Goal: Transaction & Acquisition: Purchase product/service

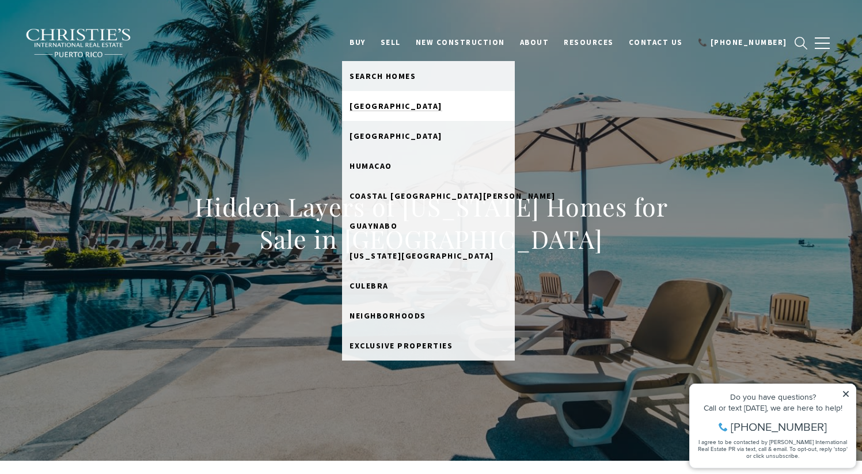
click at [400, 100] on link "[GEOGRAPHIC_DATA]" at bounding box center [428, 106] width 173 height 30
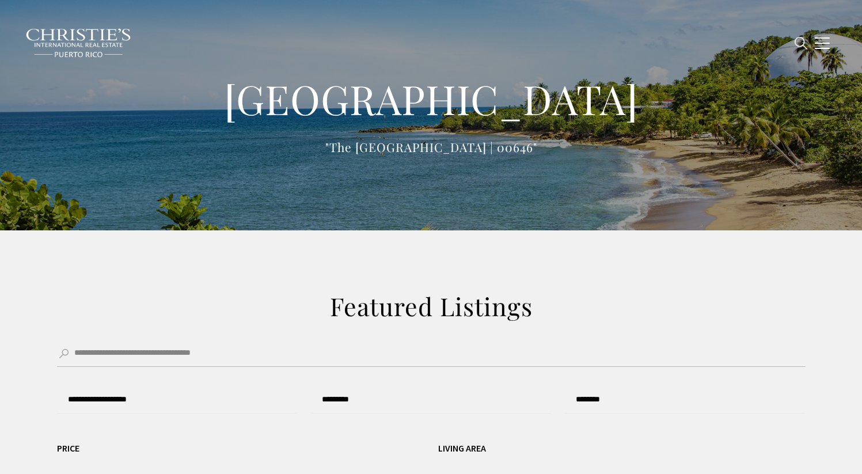
type input "**********"
type input "*********"
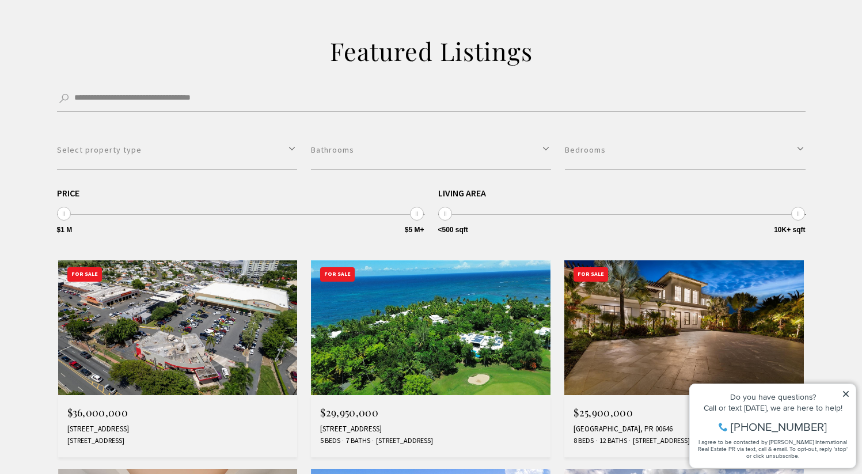
scroll to position [260, 0]
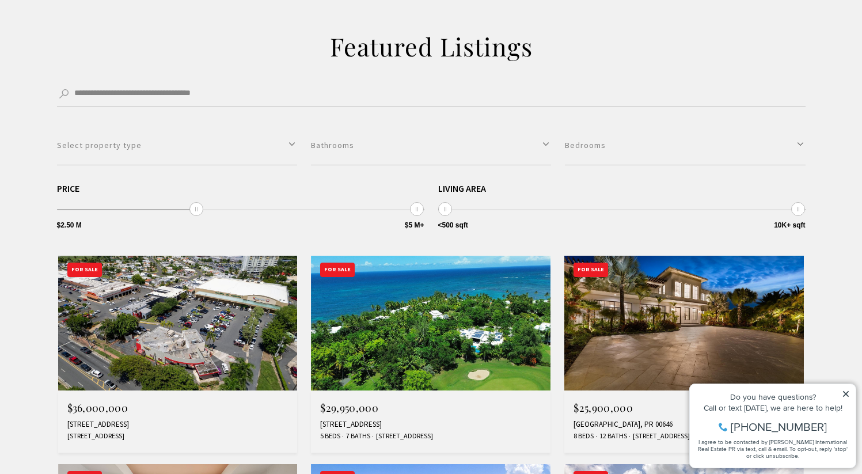
drag, startPoint x: 65, startPoint y: 210, endPoint x: 201, endPoint y: 214, distance: 136.5
click at [201, 214] on div "**********" at bounding box center [240, 207] width 367 height 47
type input "**********"
drag, startPoint x: 200, startPoint y: 212, endPoint x: 252, endPoint y: 216, distance: 52.0
click at [252, 216] on div "**********" at bounding box center [240, 207] width 367 height 47
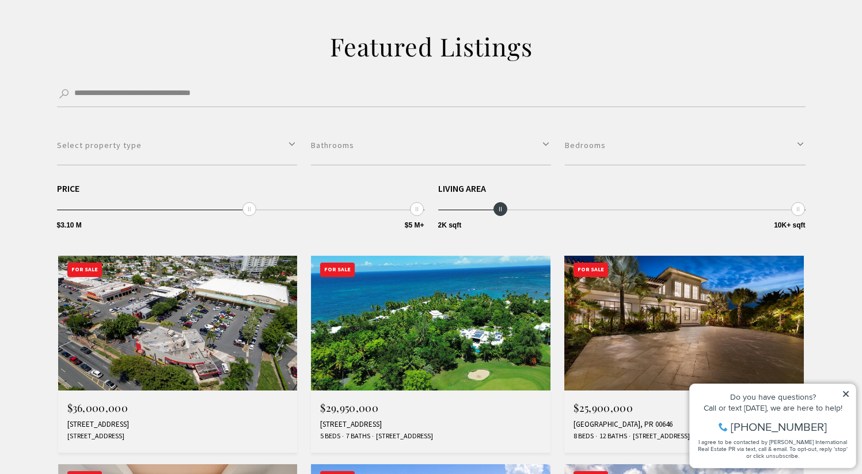
type input "**********"
drag, startPoint x: 445, startPoint y: 208, endPoint x: 514, endPoint y: 208, distance: 68.5
click at [514, 208] on span at bounding box center [519, 209] width 14 height 14
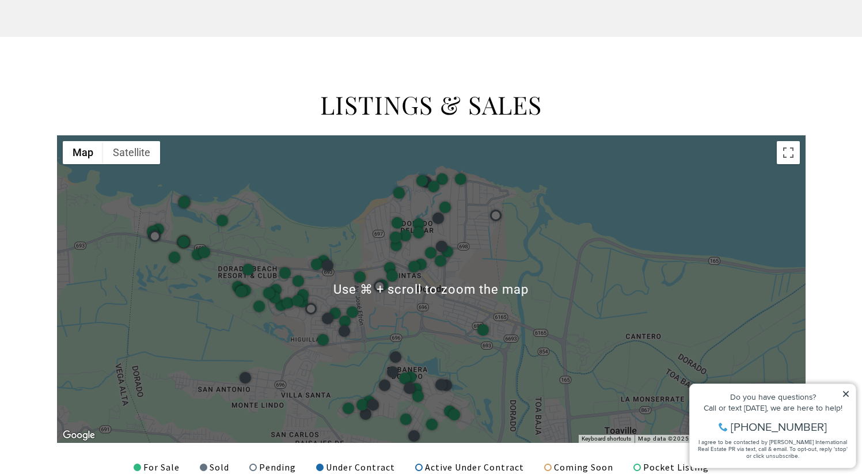
scroll to position [1354, 0]
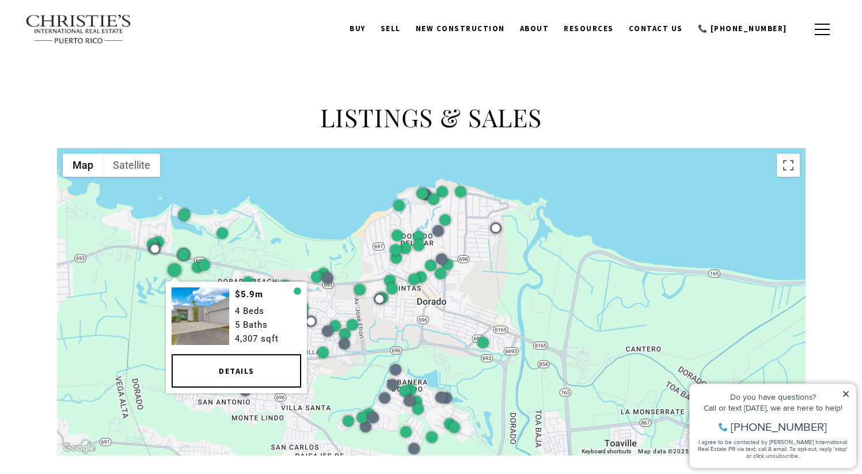
click at [172, 266] on div at bounding box center [174, 270] width 14 height 14
click at [236, 368] on link "Details" at bounding box center [236, 370] width 129 height 33
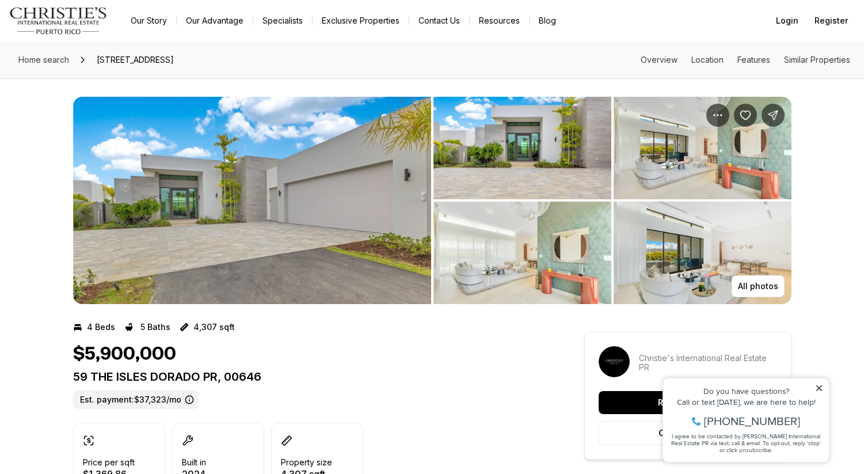
click at [215, 228] on img "View image gallery" at bounding box center [252, 200] width 358 height 207
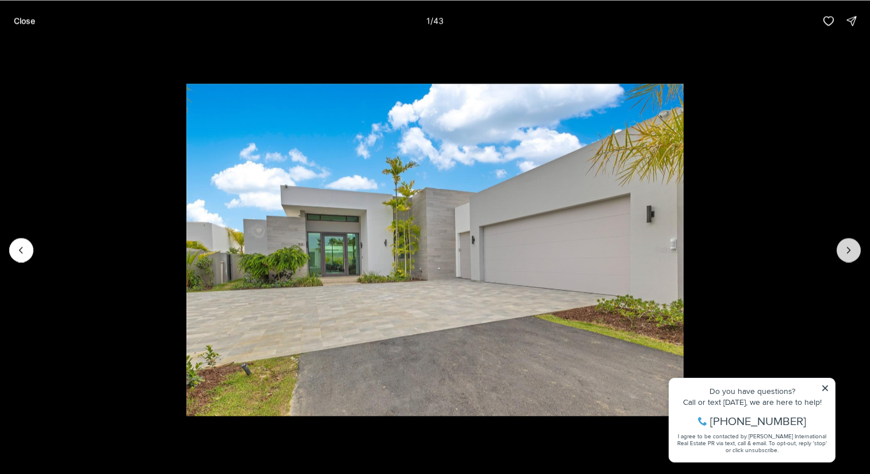
click at [850, 252] on icon "Next slide" at bounding box center [849, 250] width 12 height 12
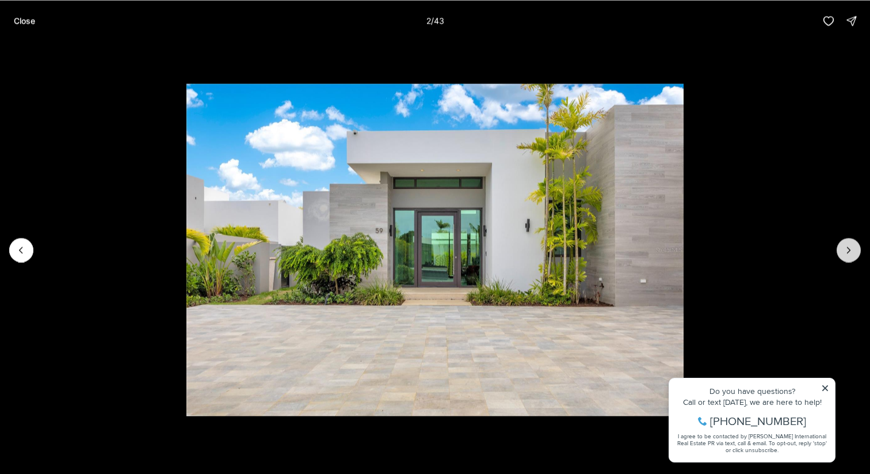
click at [850, 252] on icon "Next slide" at bounding box center [849, 250] width 12 height 12
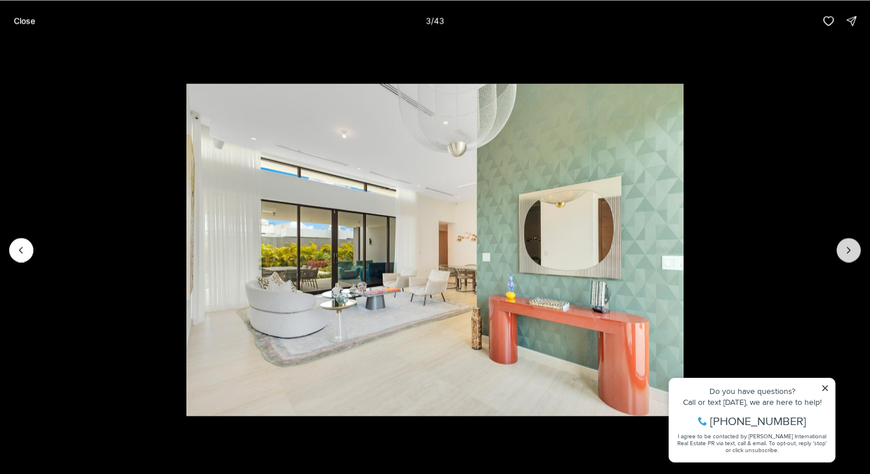
click at [850, 252] on icon "Next slide" at bounding box center [849, 250] width 12 height 12
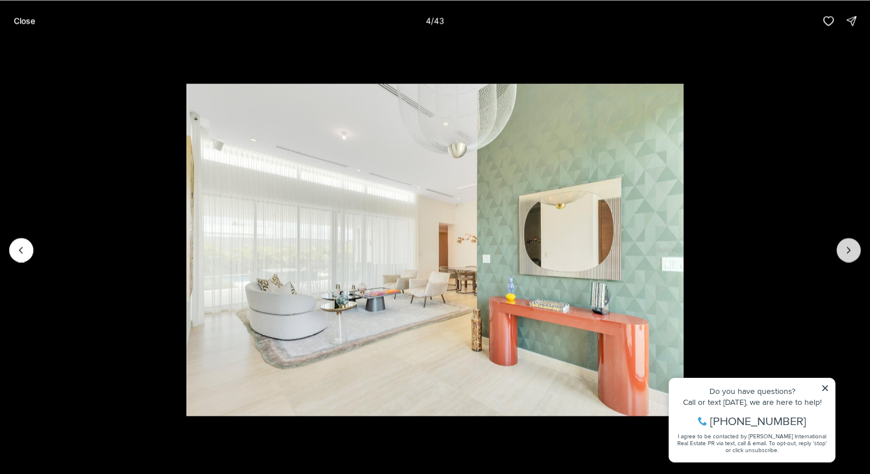
click at [850, 252] on icon "Next slide" at bounding box center [849, 250] width 12 height 12
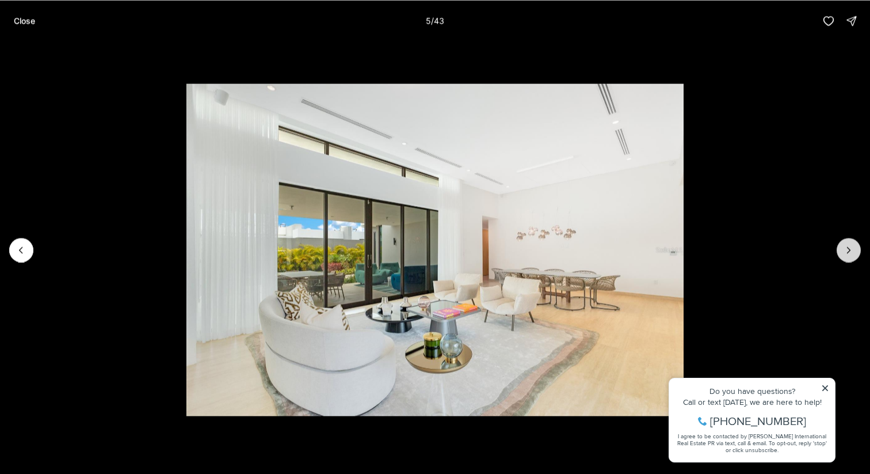
click at [850, 252] on icon "Next slide" at bounding box center [849, 250] width 12 height 12
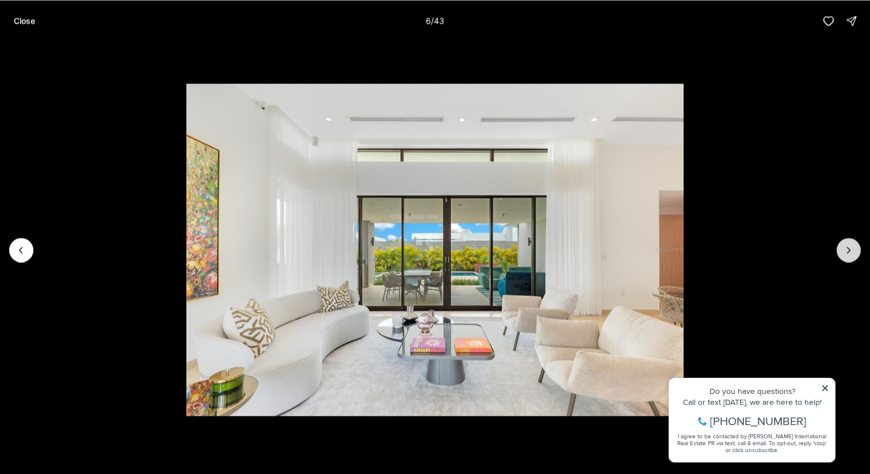
click at [850, 252] on icon "Next slide" at bounding box center [849, 250] width 12 height 12
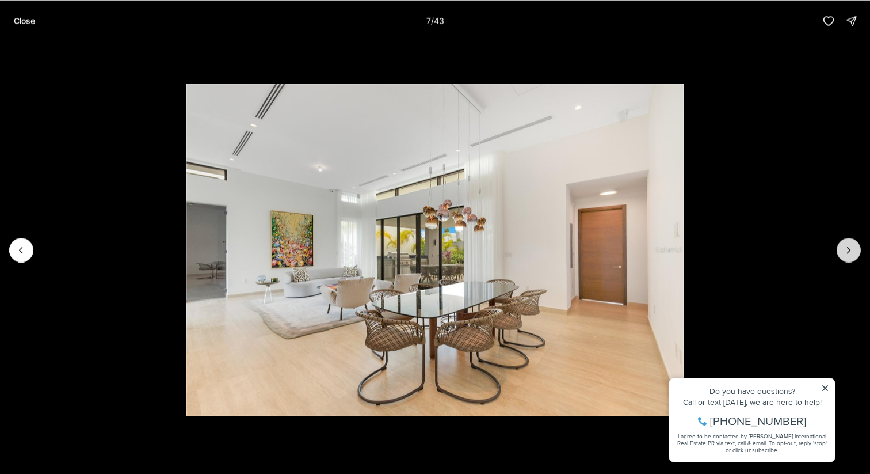
click at [850, 252] on icon "Next slide" at bounding box center [849, 250] width 12 height 12
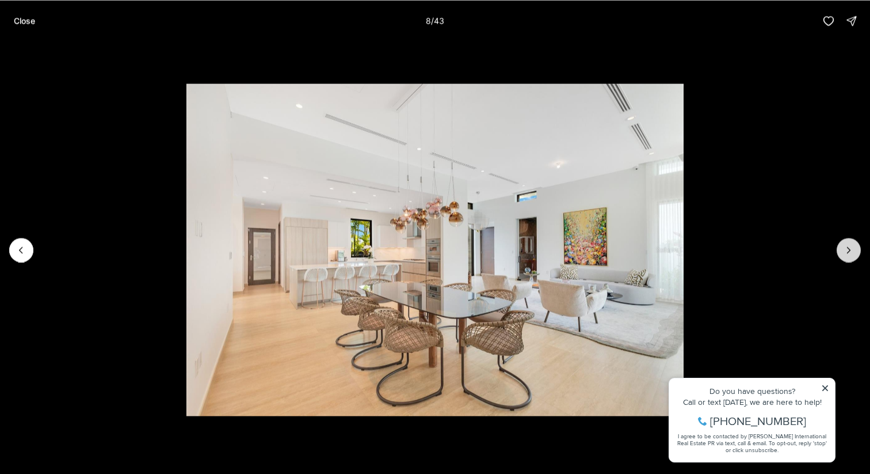
click at [850, 252] on icon "Next slide" at bounding box center [849, 250] width 12 height 12
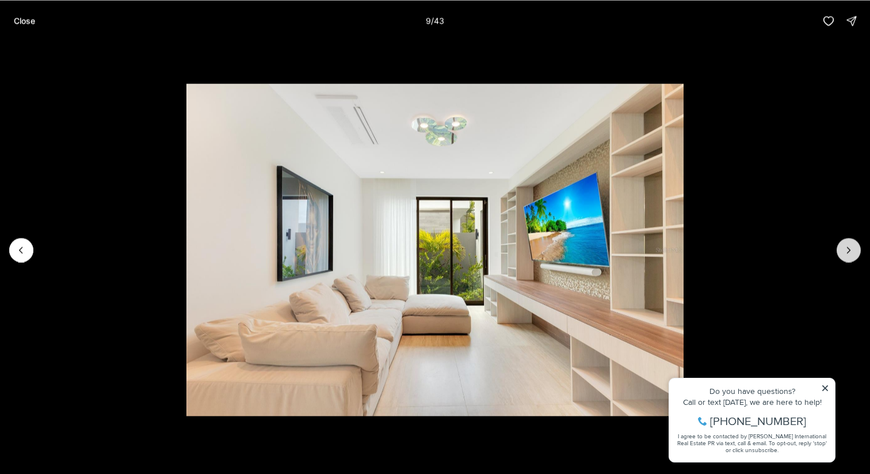
click at [850, 252] on icon "Next slide" at bounding box center [849, 250] width 12 height 12
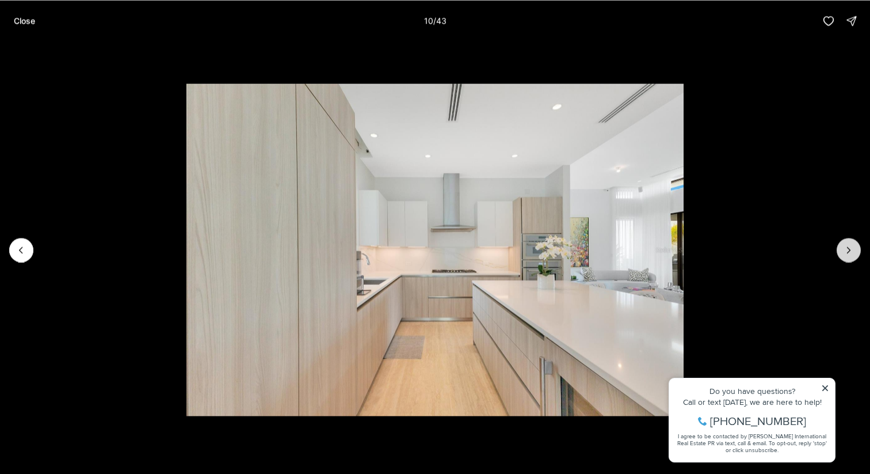
click at [850, 252] on icon "Next slide" at bounding box center [849, 250] width 12 height 12
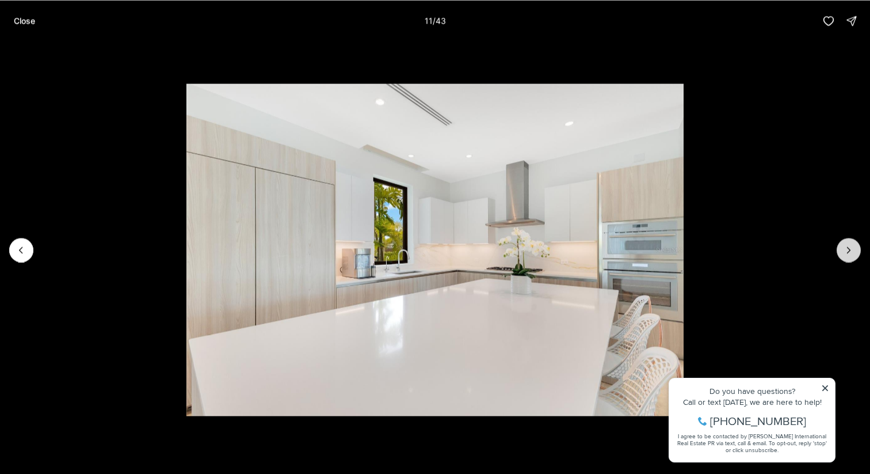
click at [850, 252] on icon "Next slide" at bounding box center [849, 250] width 12 height 12
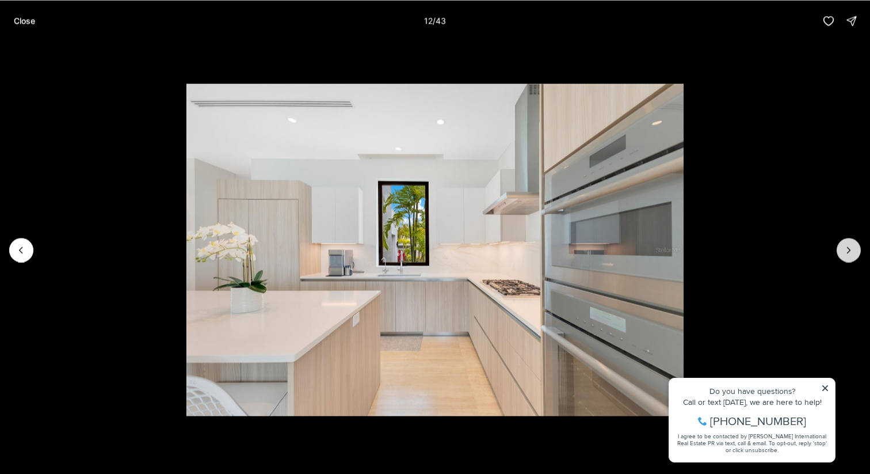
click at [850, 252] on icon "Next slide" at bounding box center [849, 250] width 12 height 12
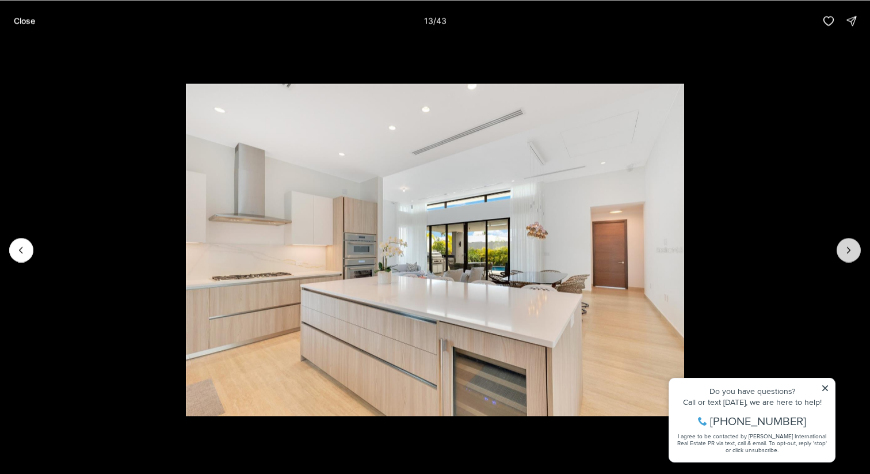
click at [850, 252] on icon "Next slide" at bounding box center [849, 250] width 12 height 12
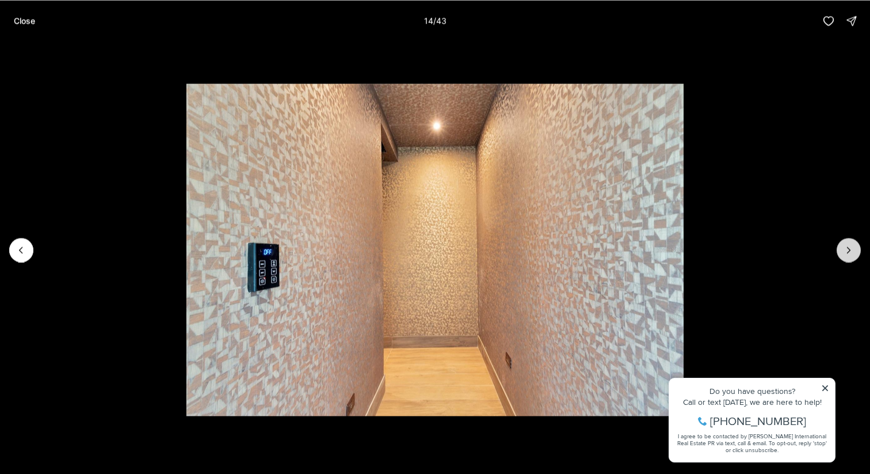
click at [850, 252] on icon "Next slide" at bounding box center [849, 250] width 12 height 12
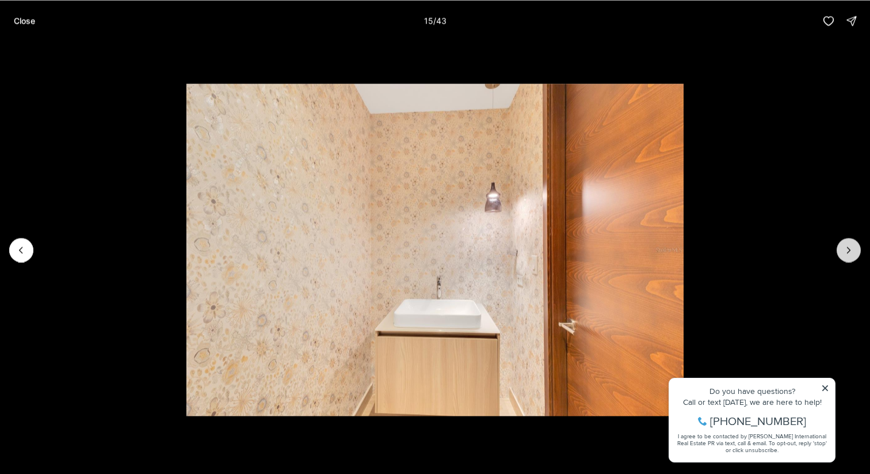
click at [850, 252] on icon "Next slide" at bounding box center [849, 250] width 12 height 12
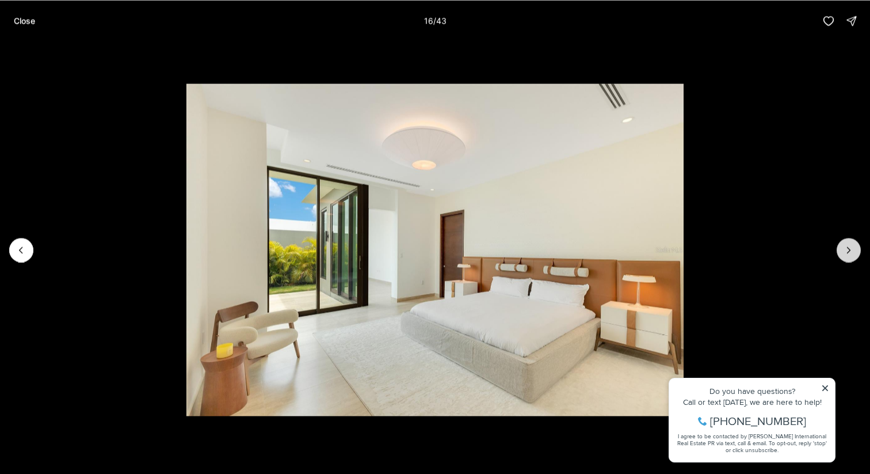
click at [850, 252] on icon "Next slide" at bounding box center [849, 250] width 12 height 12
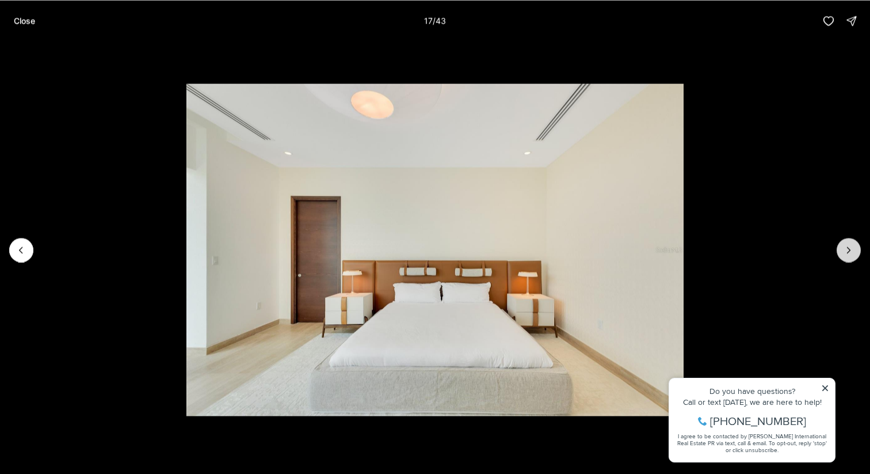
click at [850, 252] on icon "Next slide" at bounding box center [849, 250] width 12 height 12
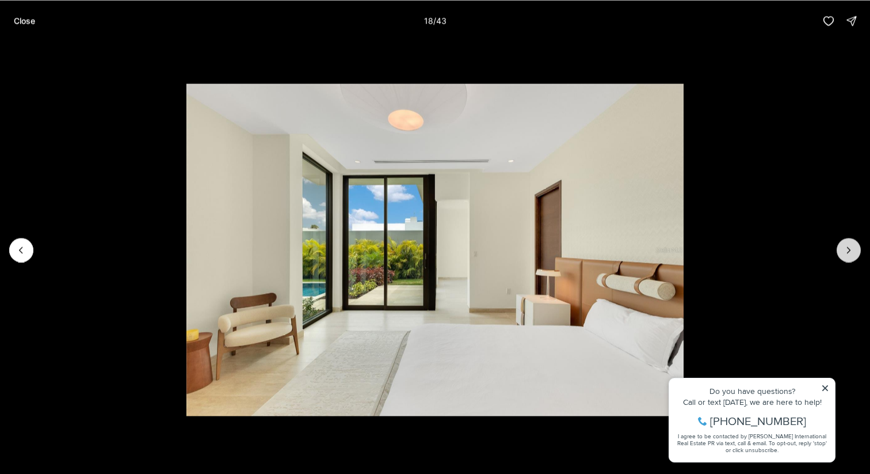
click at [850, 252] on icon "Next slide" at bounding box center [849, 250] width 12 height 12
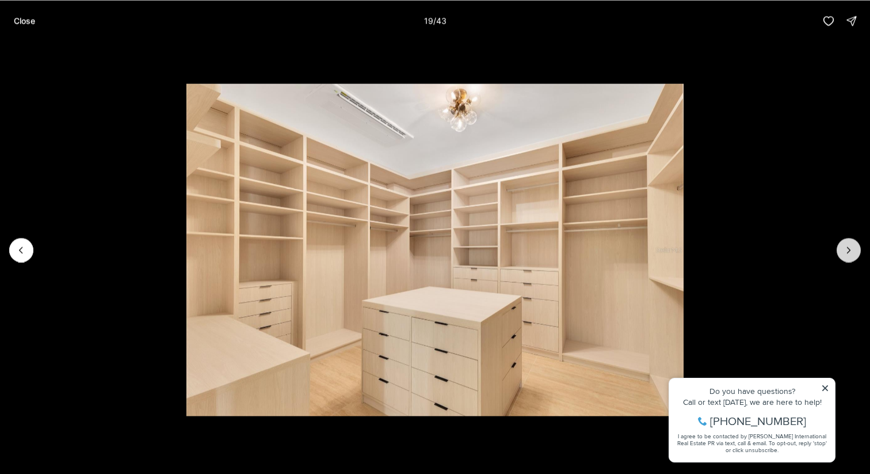
click at [850, 252] on icon "Next slide" at bounding box center [849, 250] width 12 height 12
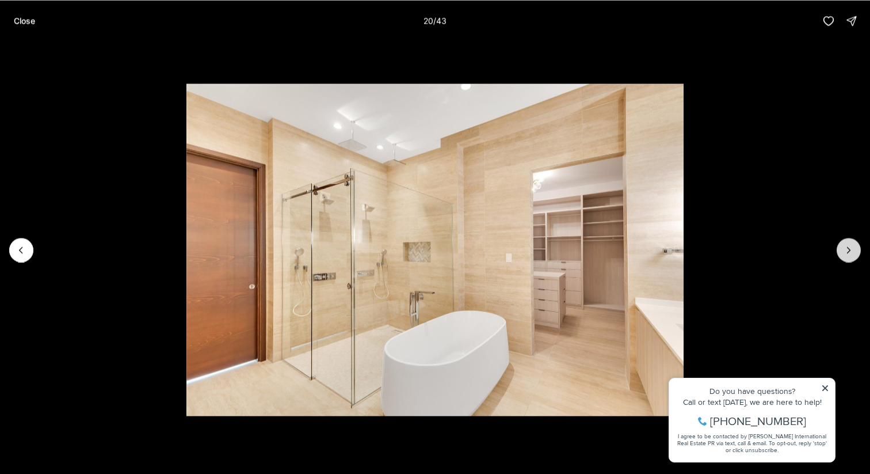
click at [850, 252] on icon "Next slide" at bounding box center [849, 250] width 12 height 12
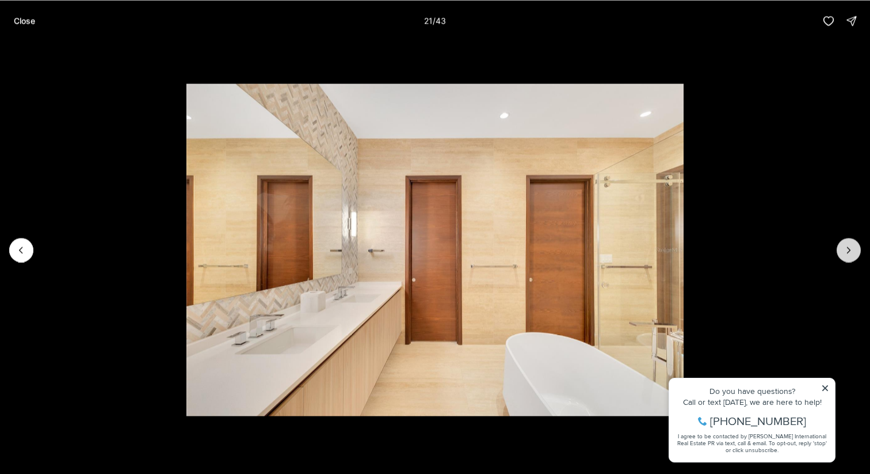
click at [850, 252] on icon "Next slide" at bounding box center [849, 250] width 12 height 12
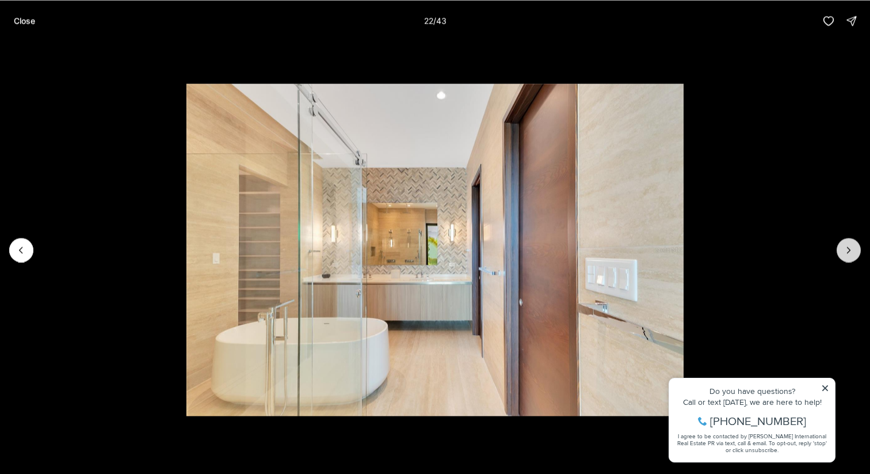
click at [850, 252] on icon "Next slide" at bounding box center [849, 250] width 12 height 12
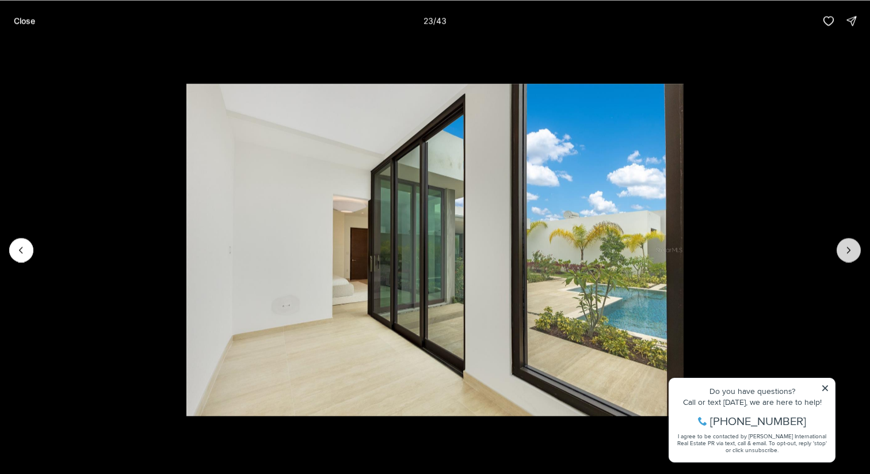
click at [850, 252] on icon "Next slide" at bounding box center [849, 250] width 12 height 12
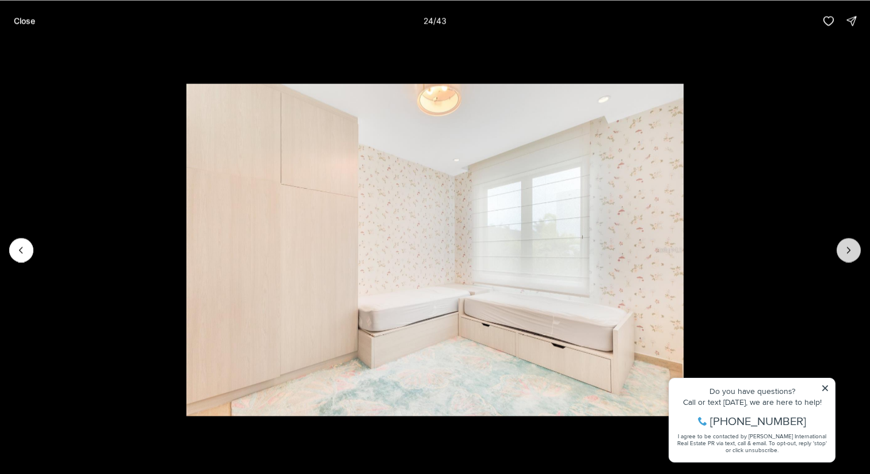
click at [850, 252] on icon "Next slide" at bounding box center [849, 250] width 12 height 12
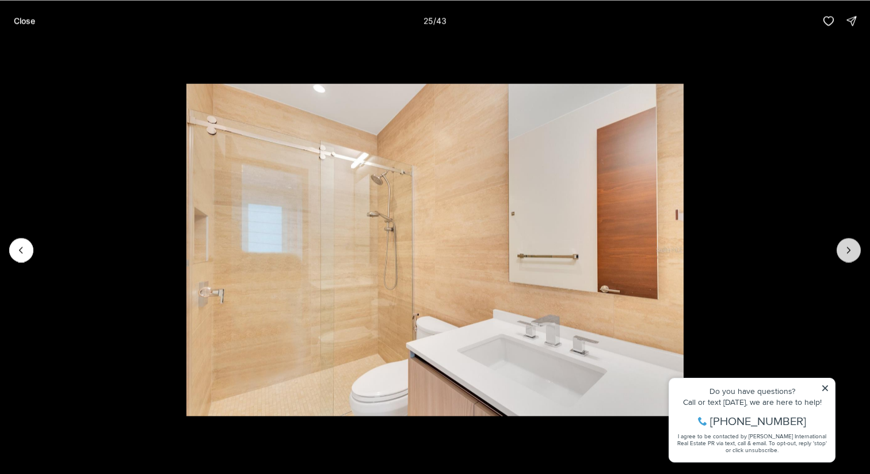
click at [850, 252] on icon "Next slide" at bounding box center [849, 250] width 12 height 12
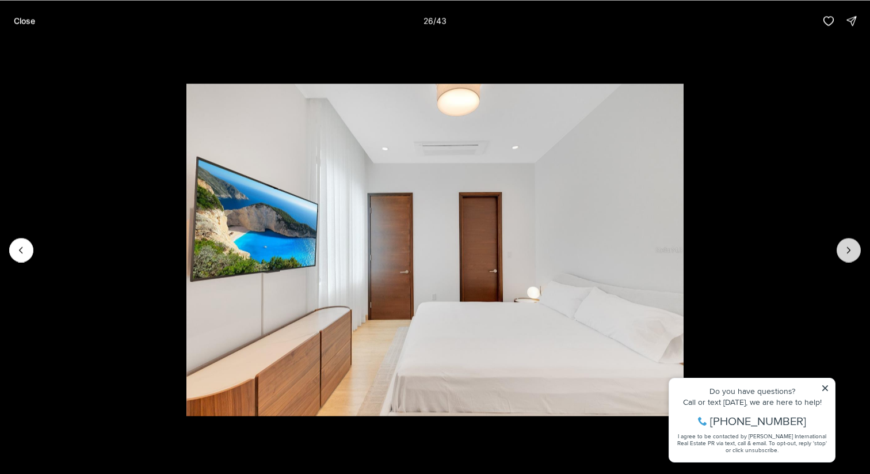
click at [850, 252] on icon "Next slide" at bounding box center [849, 250] width 12 height 12
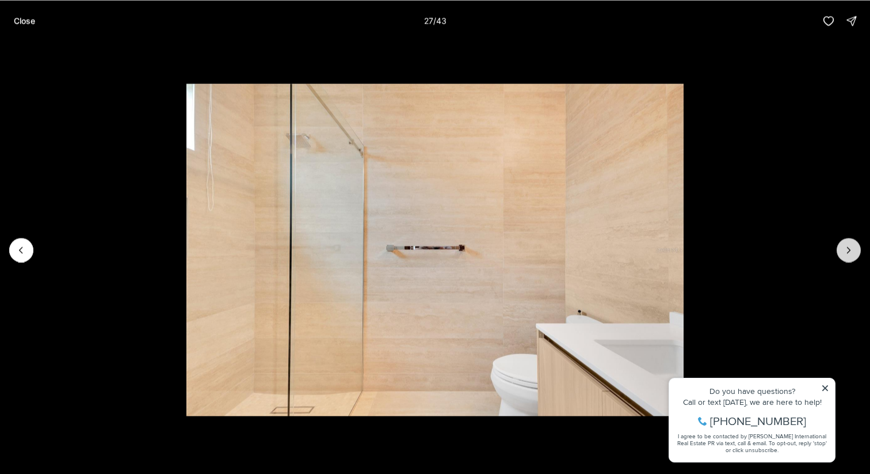
click at [850, 252] on icon "Next slide" at bounding box center [849, 250] width 12 height 12
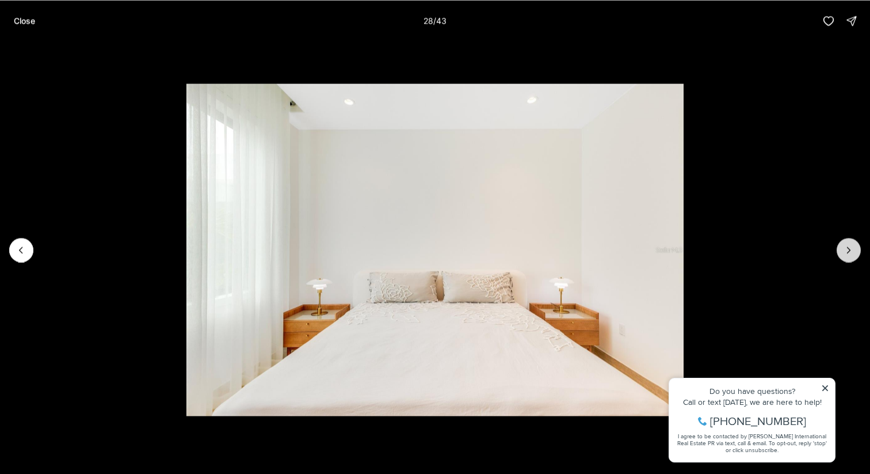
click at [850, 252] on icon "Next slide" at bounding box center [849, 250] width 12 height 12
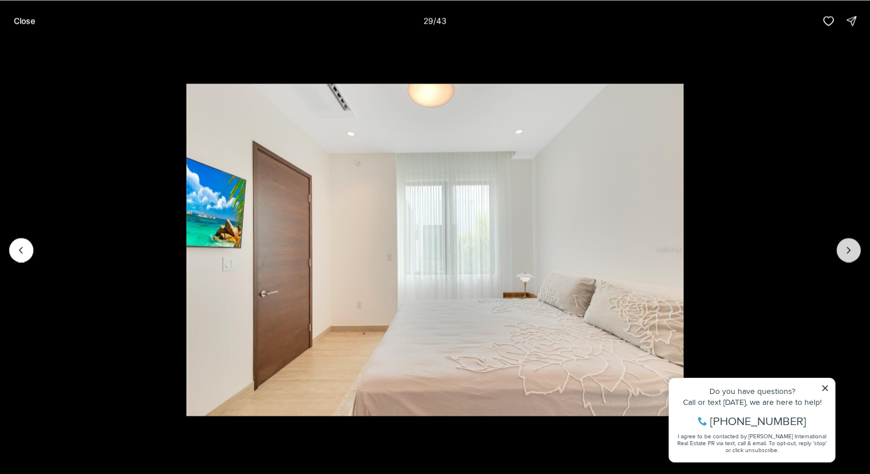
click at [850, 252] on icon "Next slide" at bounding box center [849, 250] width 12 height 12
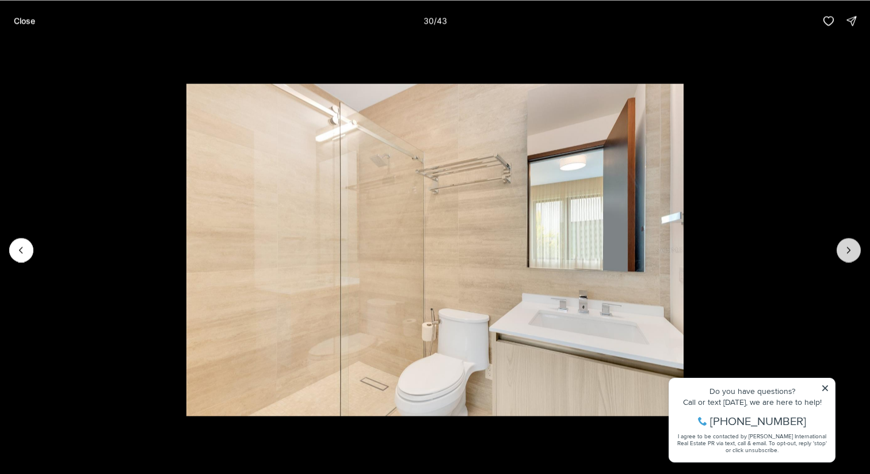
click at [850, 252] on icon "Next slide" at bounding box center [849, 250] width 12 height 12
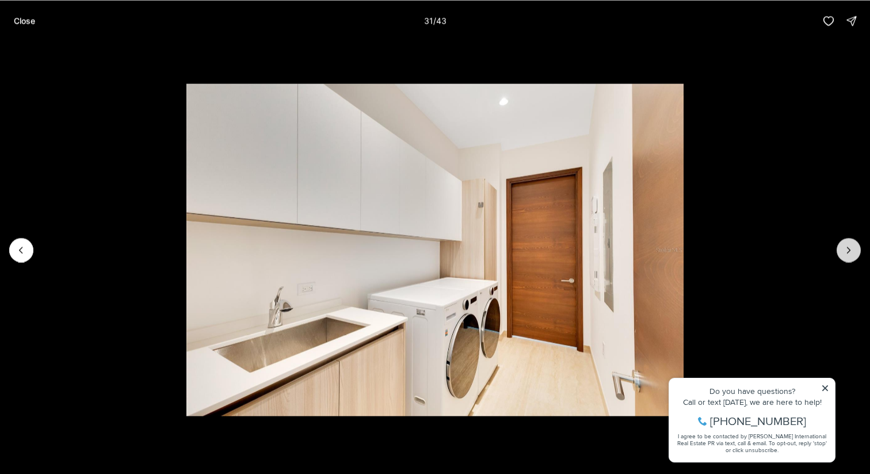
click at [850, 252] on icon "Next slide" at bounding box center [849, 250] width 12 height 12
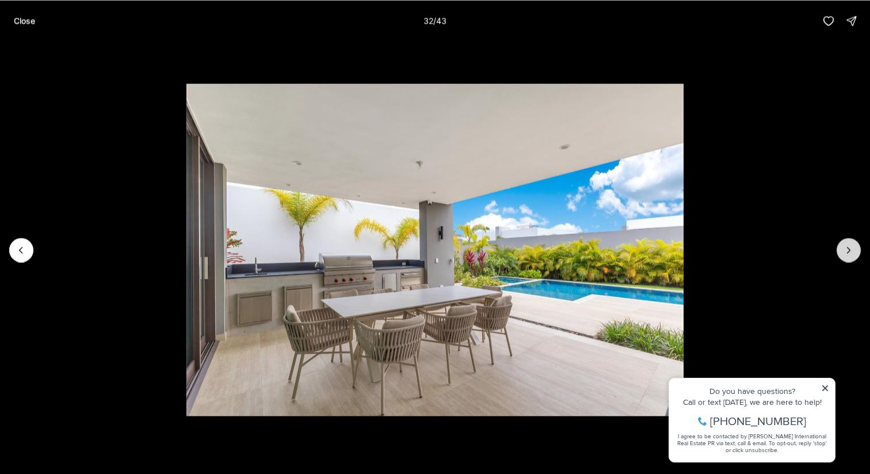
click at [850, 252] on icon "Next slide" at bounding box center [849, 250] width 12 height 12
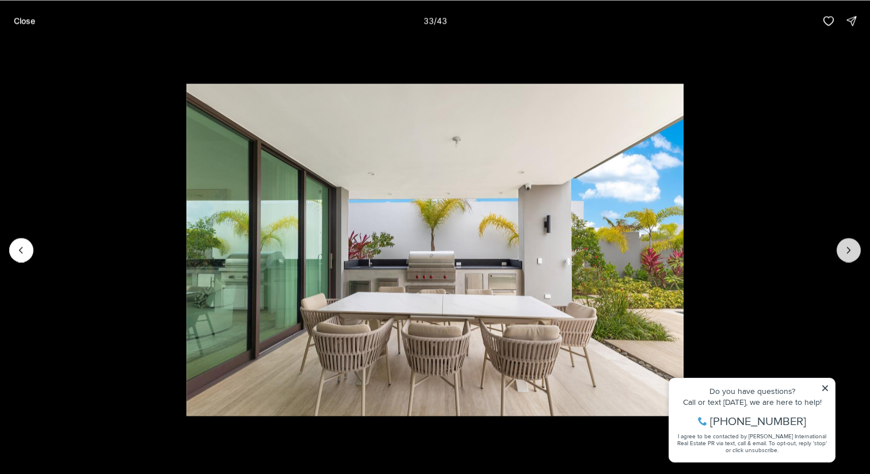
click at [850, 252] on icon "Next slide" at bounding box center [849, 250] width 12 height 12
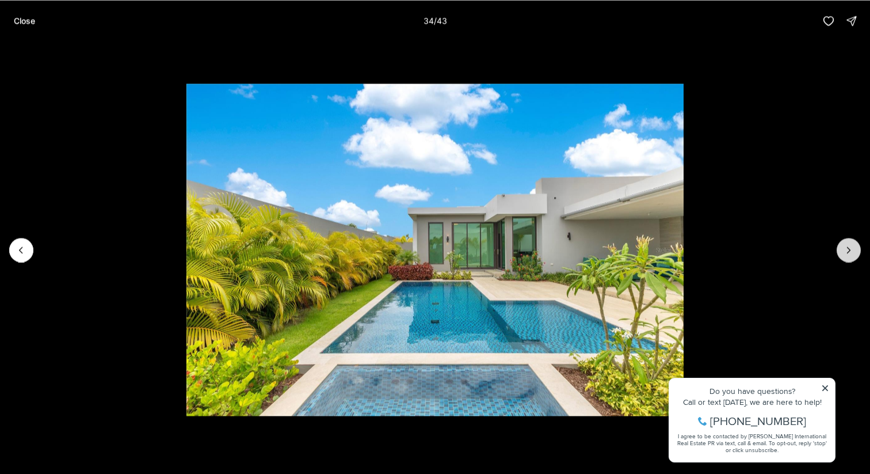
click at [850, 252] on icon "Next slide" at bounding box center [849, 250] width 12 height 12
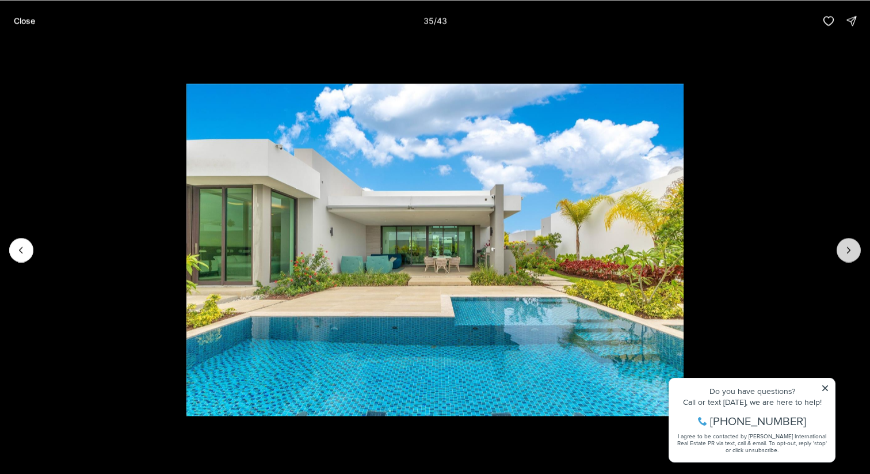
click at [850, 252] on icon "Next slide" at bounding box center [849, 250] width 12 height 12
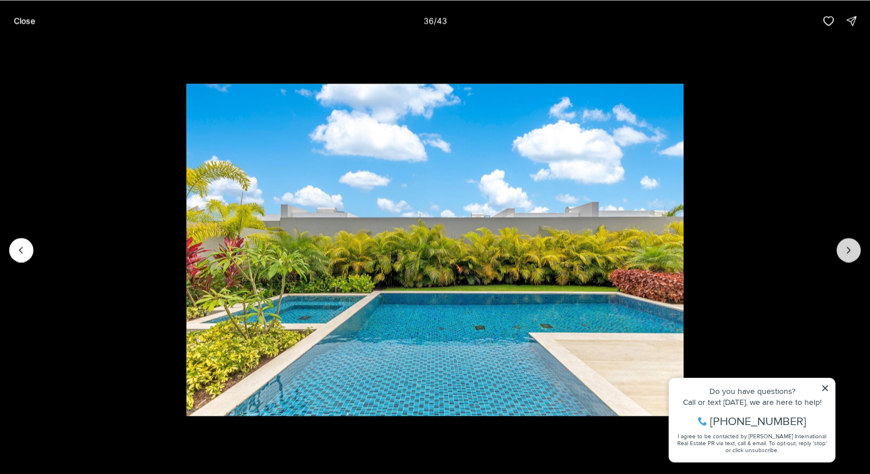
click at [850, 252] on icon "Next slide" at bounding box center [849, 250] width 12 height 12
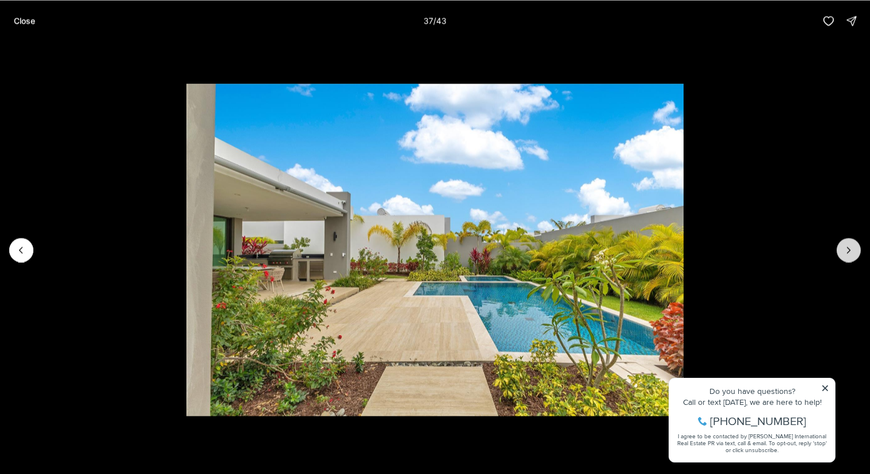
click at [850, 252] on icon "Next slide" at bounding box center [849, 250] width 12 height 12
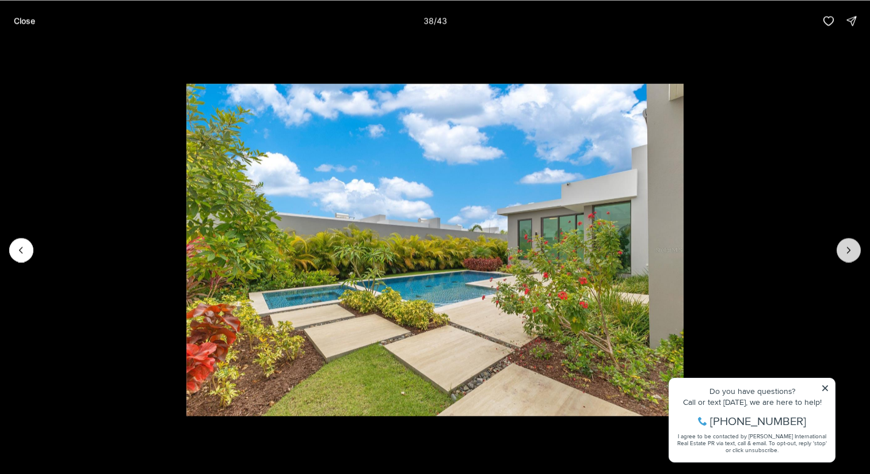
click at [850, 252] on icon "Next slide" at bounding box center [849, 250] width 12 height 12
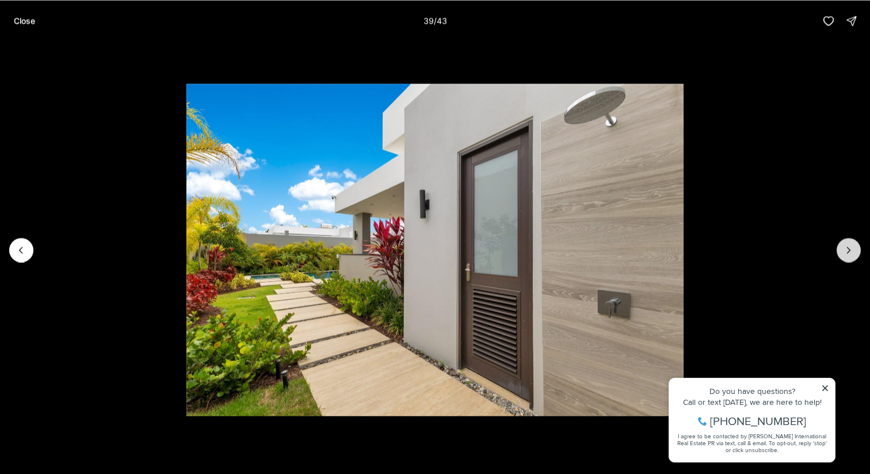
click at [850, 252] on icon "Next slide" at bounding box center [849, 250] width 12 height 12
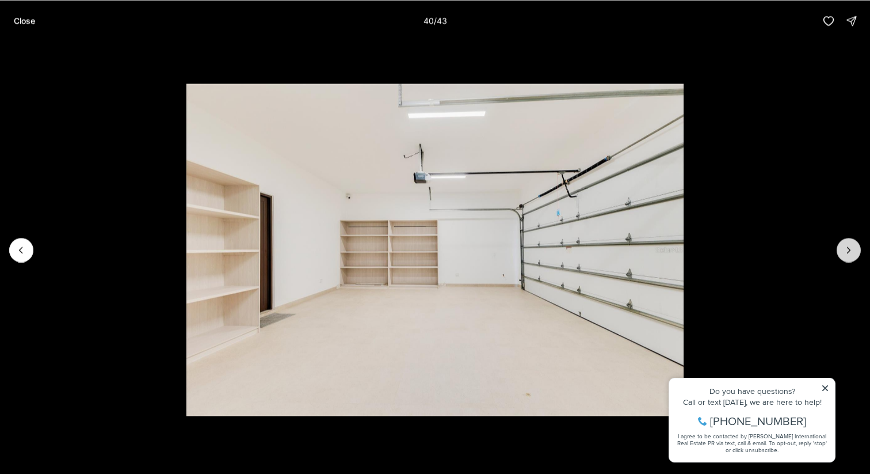
click at [850, 252] on icon "Next slide" at bounding box center [849, 250] width 12 height 12
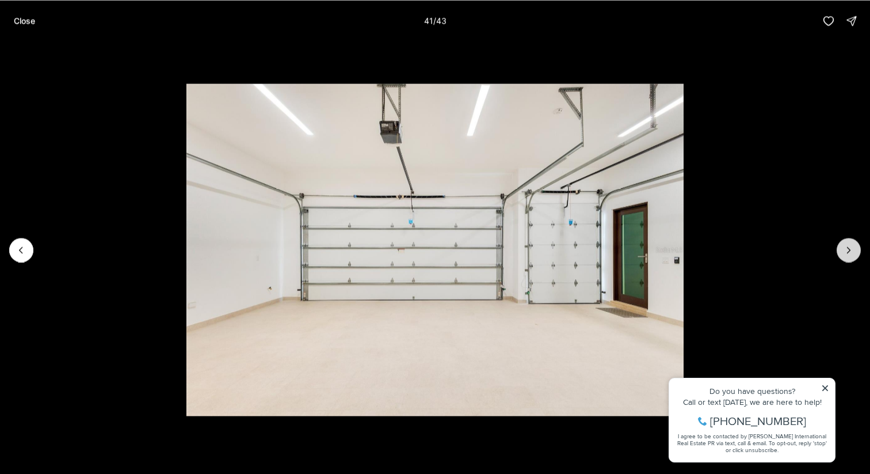
click at [850, 252] on icon "Next slide" at bounding box center [849, 250] width 12 height 12
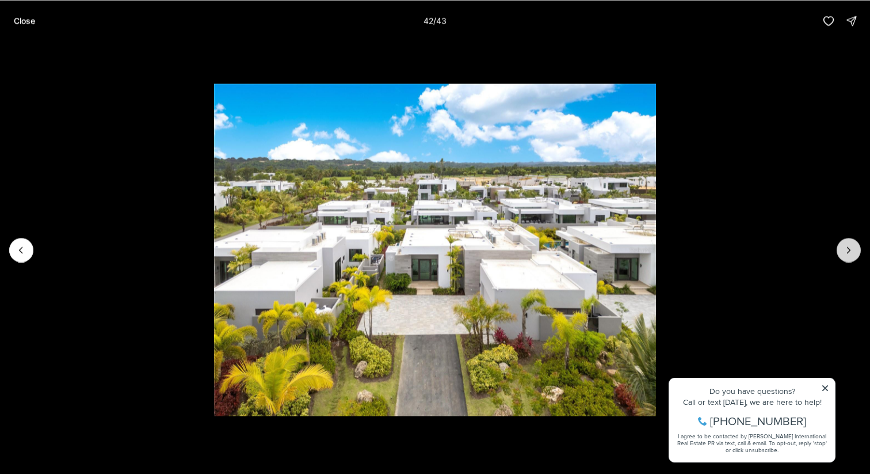
click at [849, 252] on icon "Next slide" at bounding box center [849, 250] width 12 height 12
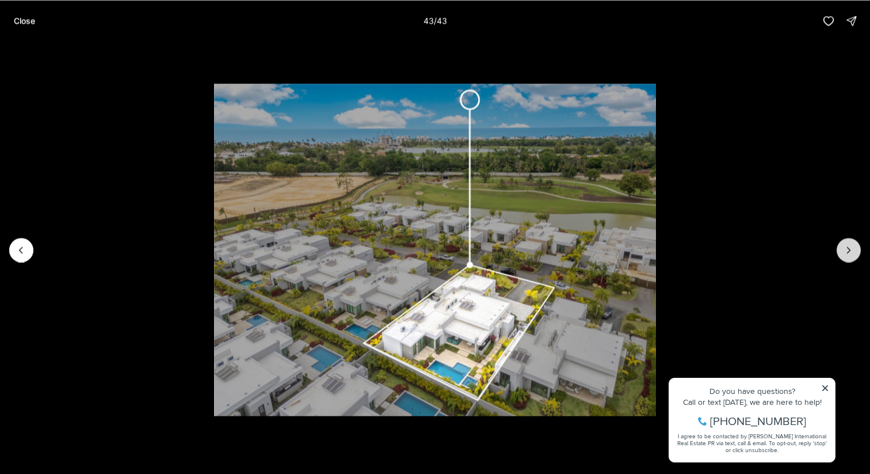
click at [849, 252] on div at bounding box center [849, 250] width 24 height 24
click at [25, 26] on button "Close" at bounding box center [24, 20] width 35 height 23
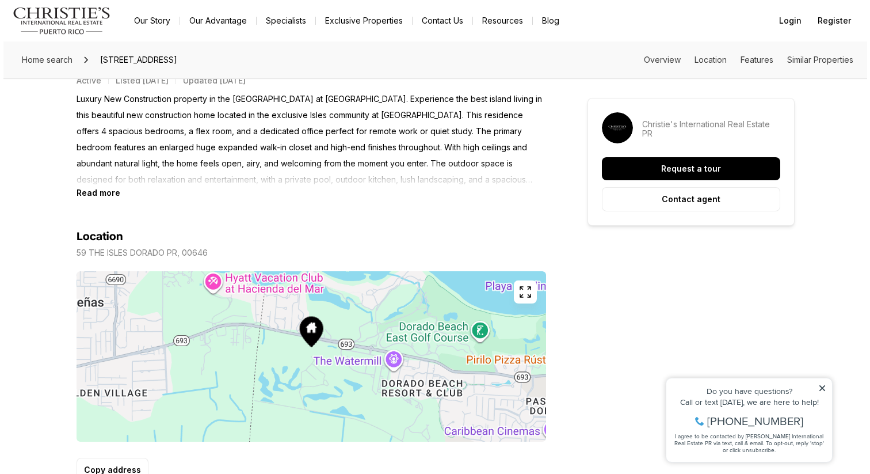
scroll to position [549, 0]
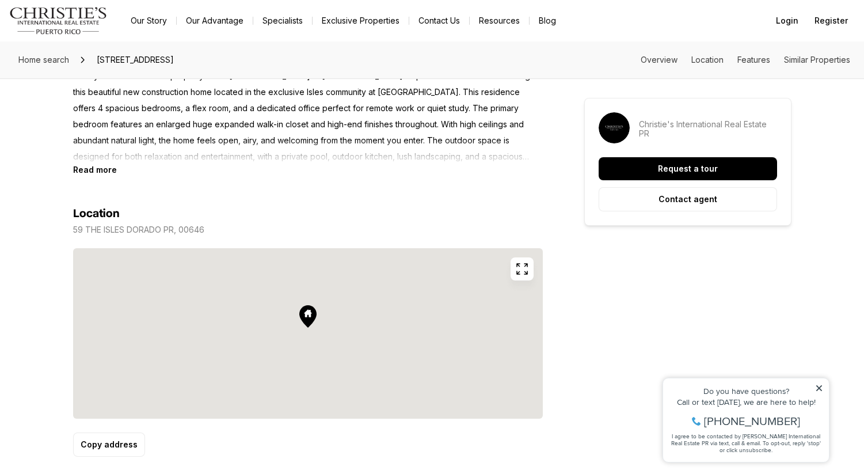
drag, startPoint x: 262, startPoint y: 275, endPoint x: 253, endPoint y: 346, distance: 72.0
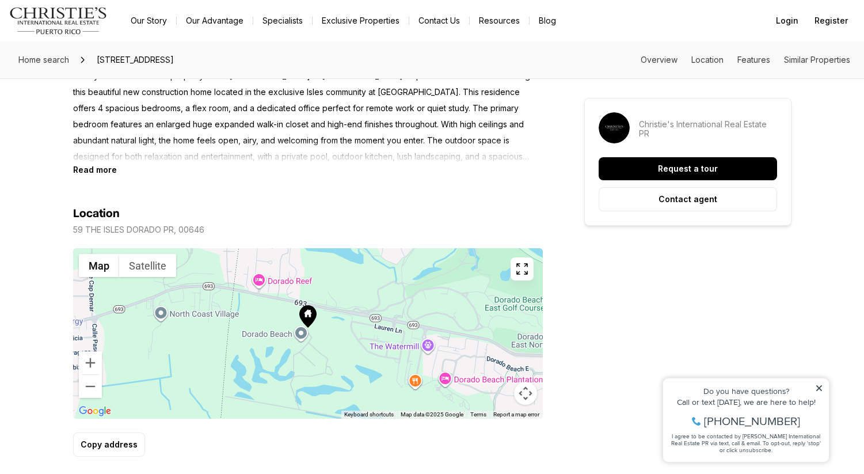
click at [521, 273] on icon "button" at bounding box center [522, 269] width 14 height 14
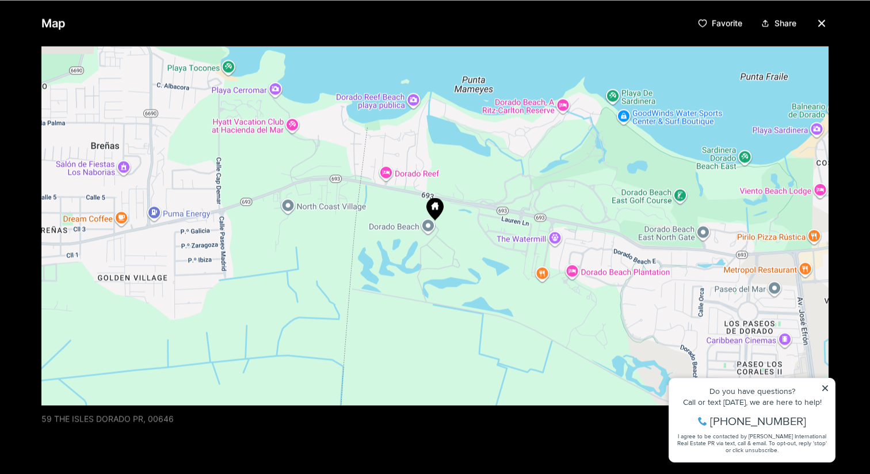
click at [521, 273] on div at bounding box center [434, 225] width 787 height 359
